Goal: Transaction & Acquisition: Obtain resource

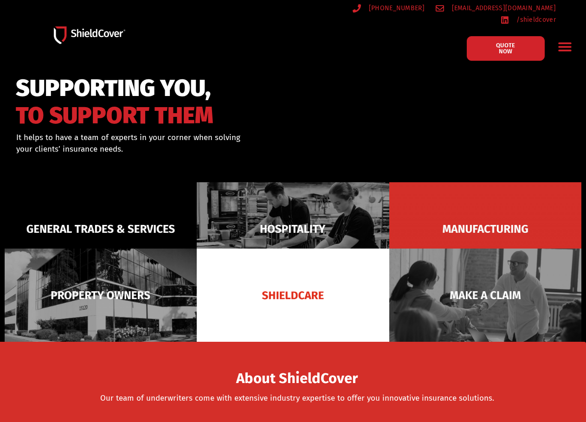
click at [518, 42] on span "QUOTE NOW" at bounding box center [505, 48] width 33 height 12
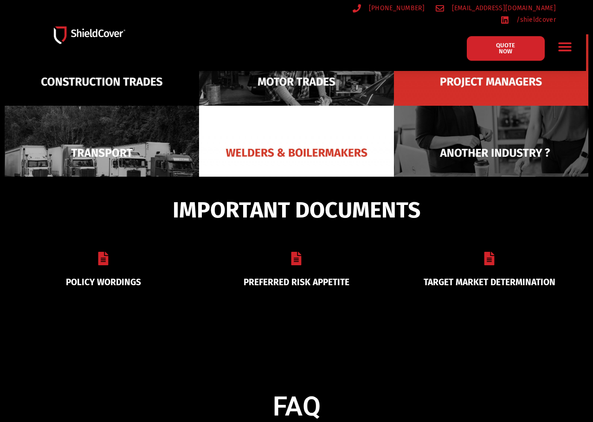
scroll to position [181, 0]
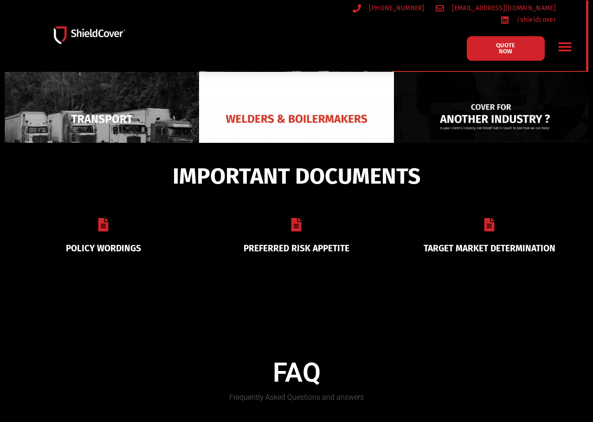
click at [538, 132] on img at bounding box center [491, 119] width 194 height 95
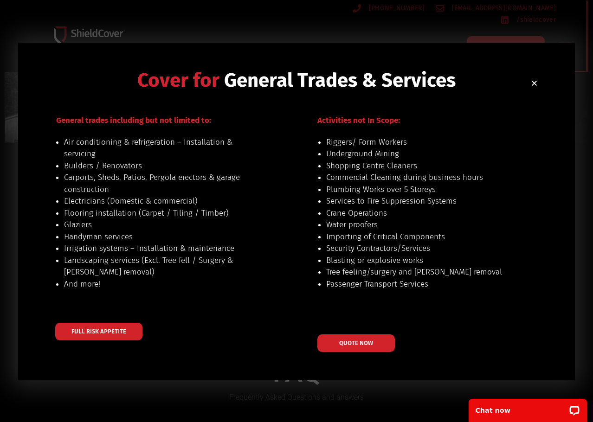
scroll to position [0, 0]
click at [535, 80] on icon "Close" at bounding box center [534, 83] width 7 height 7
